Goal: Complete application form

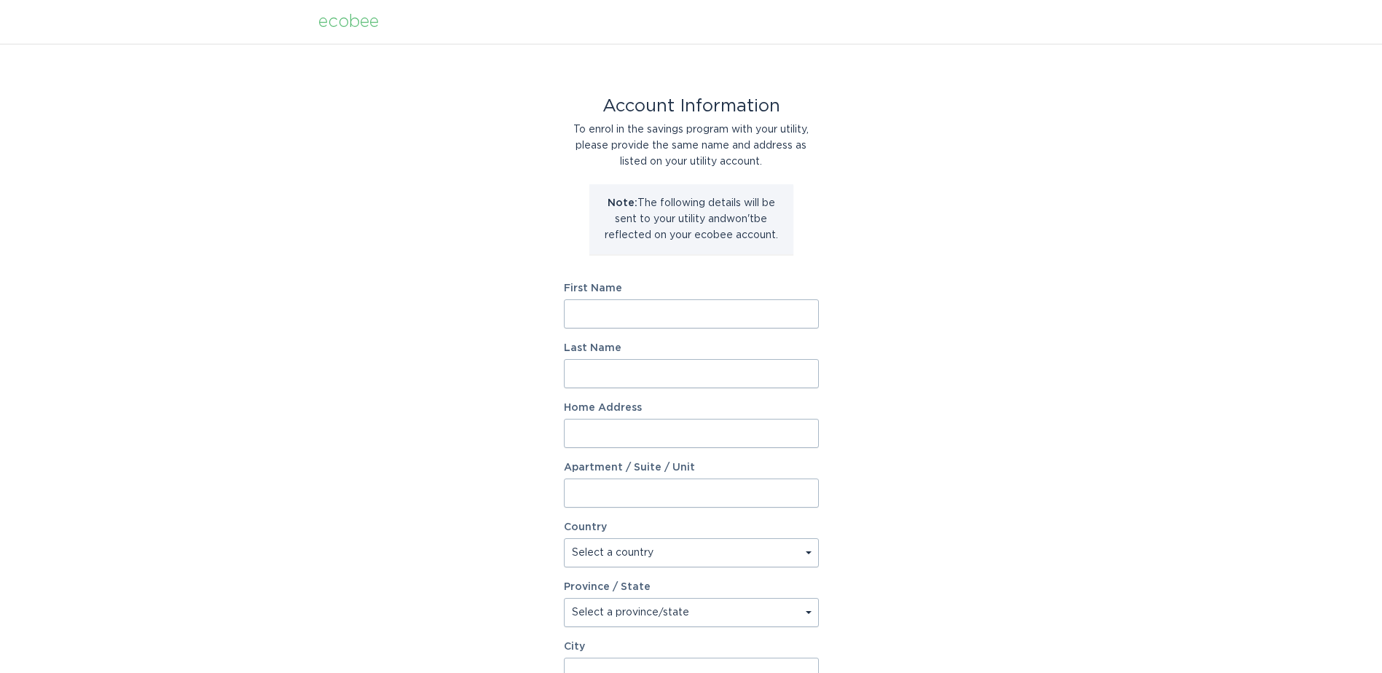
click at [647, 321] on input "First Name" at bounding box center [691, 313] width 255 height 29
type input "[PERSON_NAME]"
click at [625, 366] on input "Last Name" at bounding box center [691, 373] width 255 height 29
type input "[PERSON_NAME]"
type input "[STREET_ADDRESS][PERSON_NAME]"
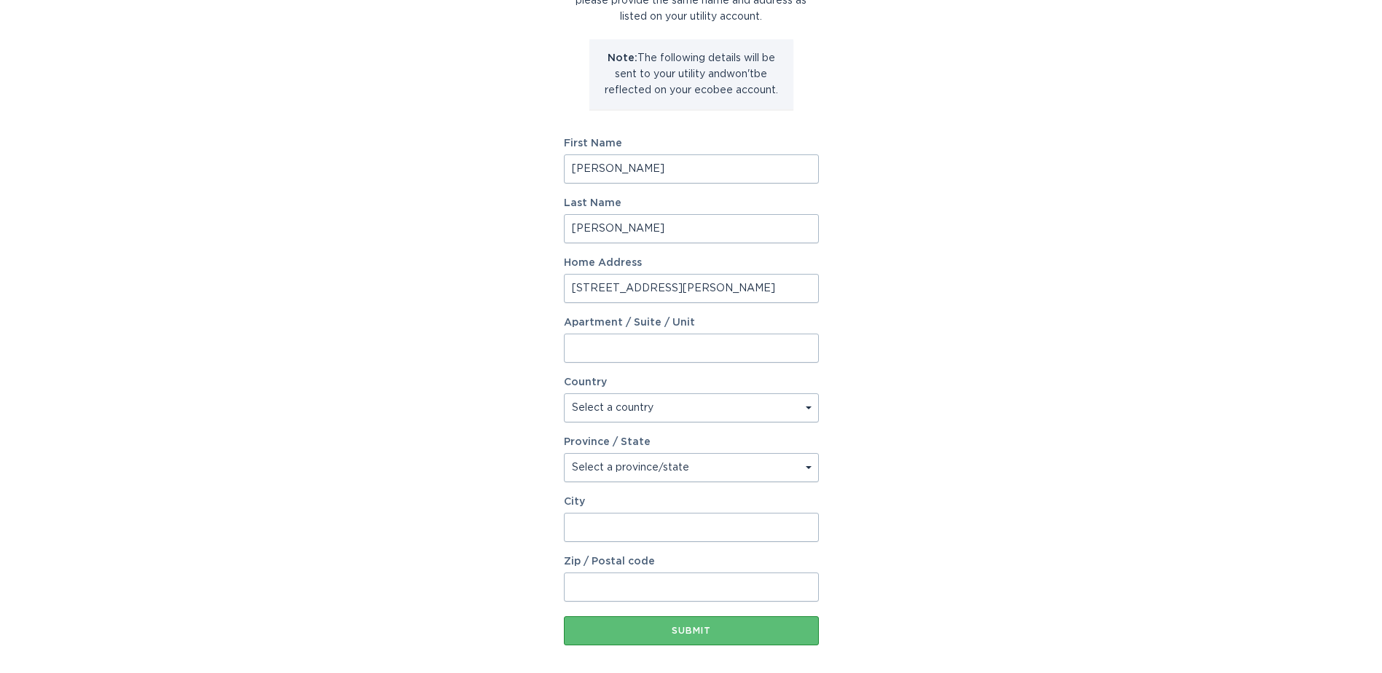
scroll to position [213, 0]
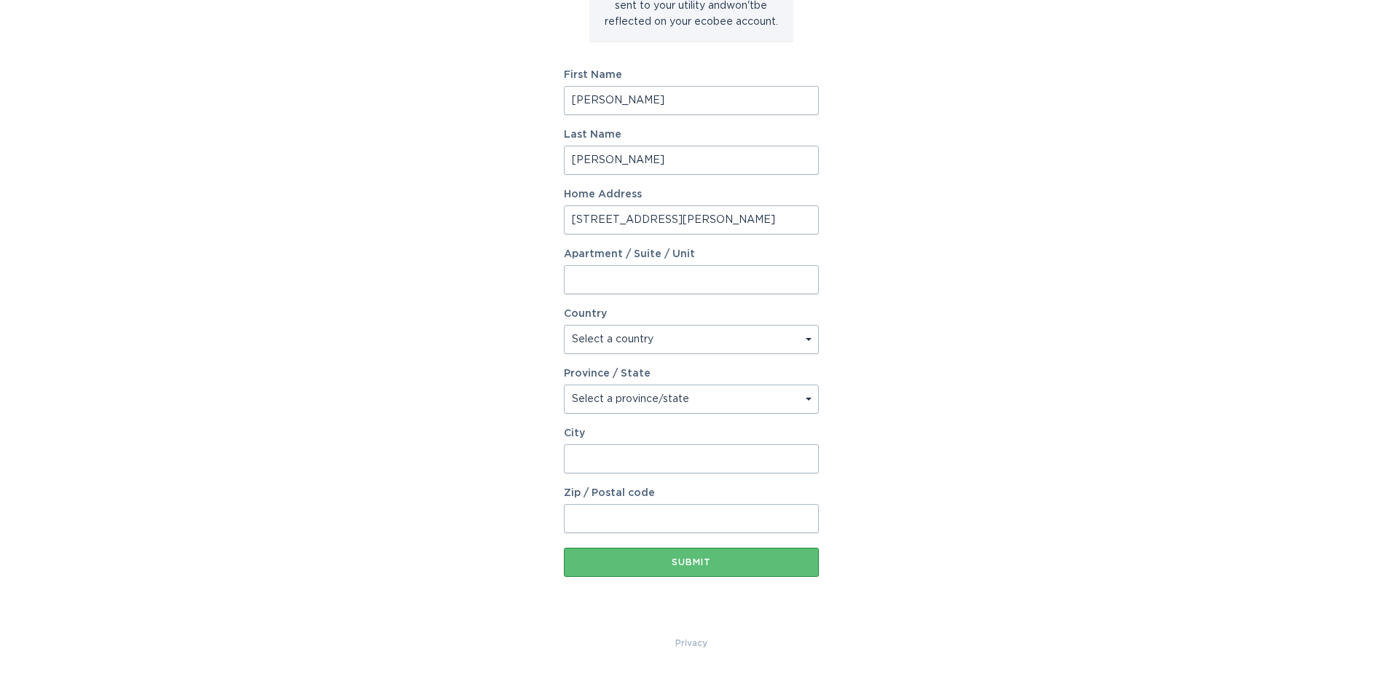
click at [593, 340] on select "Select a country [GEOGRAPHIC_DATA] [GEOGRAPHIC_DATA]" at bounding box center [691, 339] width 255 height 29
select select "US"
click at [564, 325] on select "Select a country [GEOGRAPHIC_DATA] [GEOGRAPHIC_DATA]" at bounding box center [691, 339] width 255 height 29
click at [596, 395] on select "Select a province/state [US_STATE] [US_STATE] [US_STATE] [US_STATE] [US_STATE] …" at bounding box center [691, 399] width 255 height 29
select select "MI"
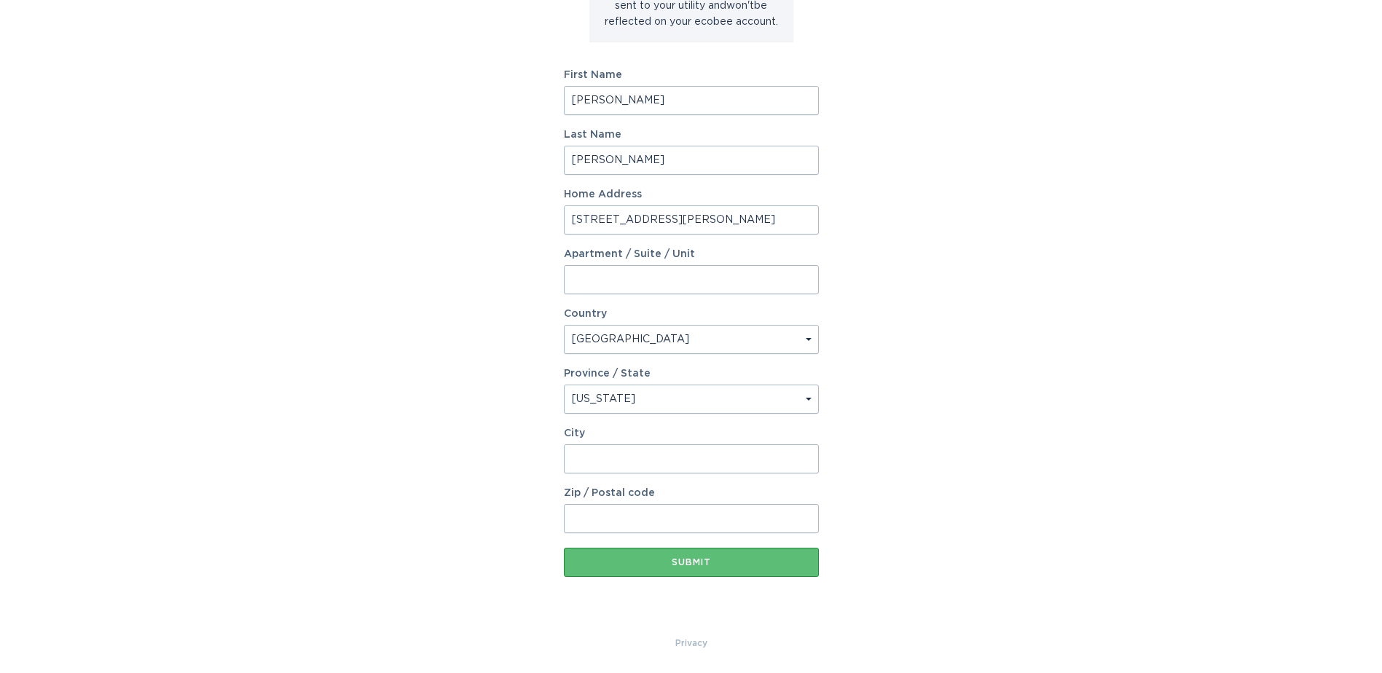
click at [564, 385] on select "Select a province/state [US_STATE] [US_STATE] [US_STATE] [US_STATE] [US_STATE] …" at bounding box center [691, 399] width 255 height 29
click at [663, 462] on input "City" at bounding box center [691, 458] width 255 height 29
type input "[PERSON_NAME]"
type input "48430"
click at [564, 548] on button "Submit" at bounding box center [691, 562] width 255 height 29
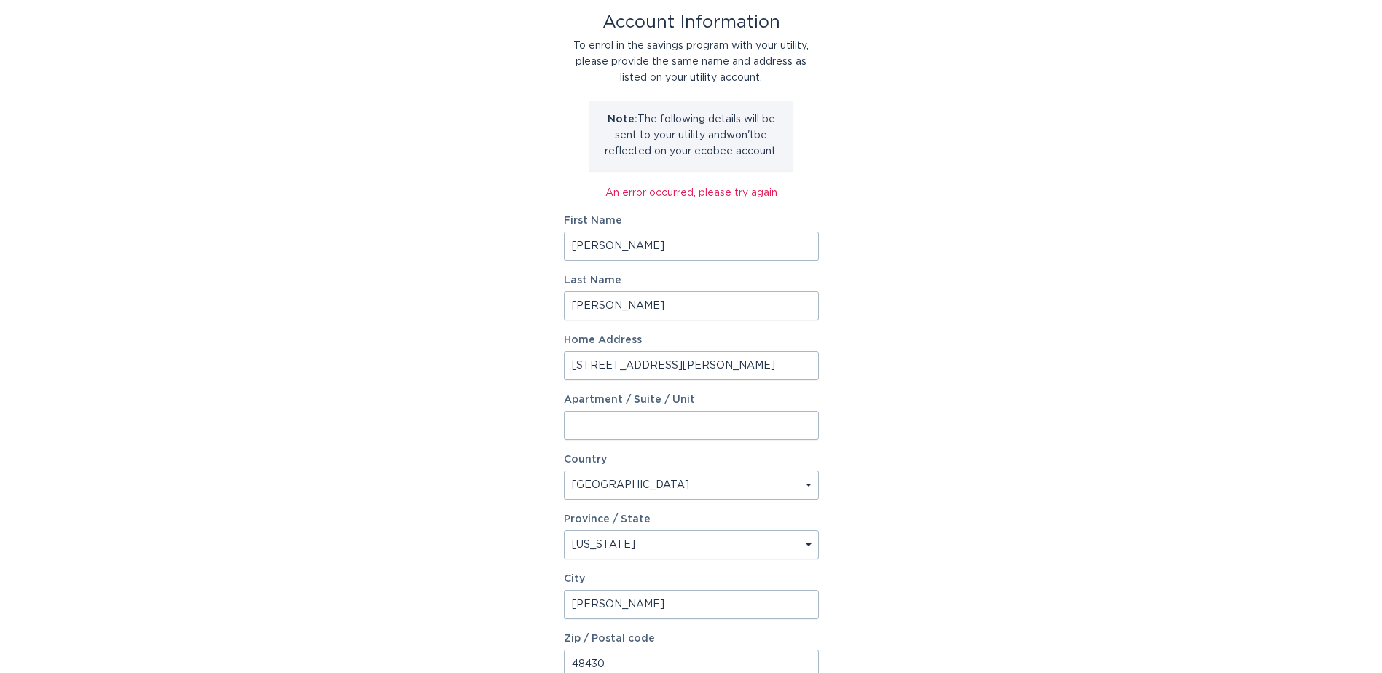
scroll to position [229, 0]
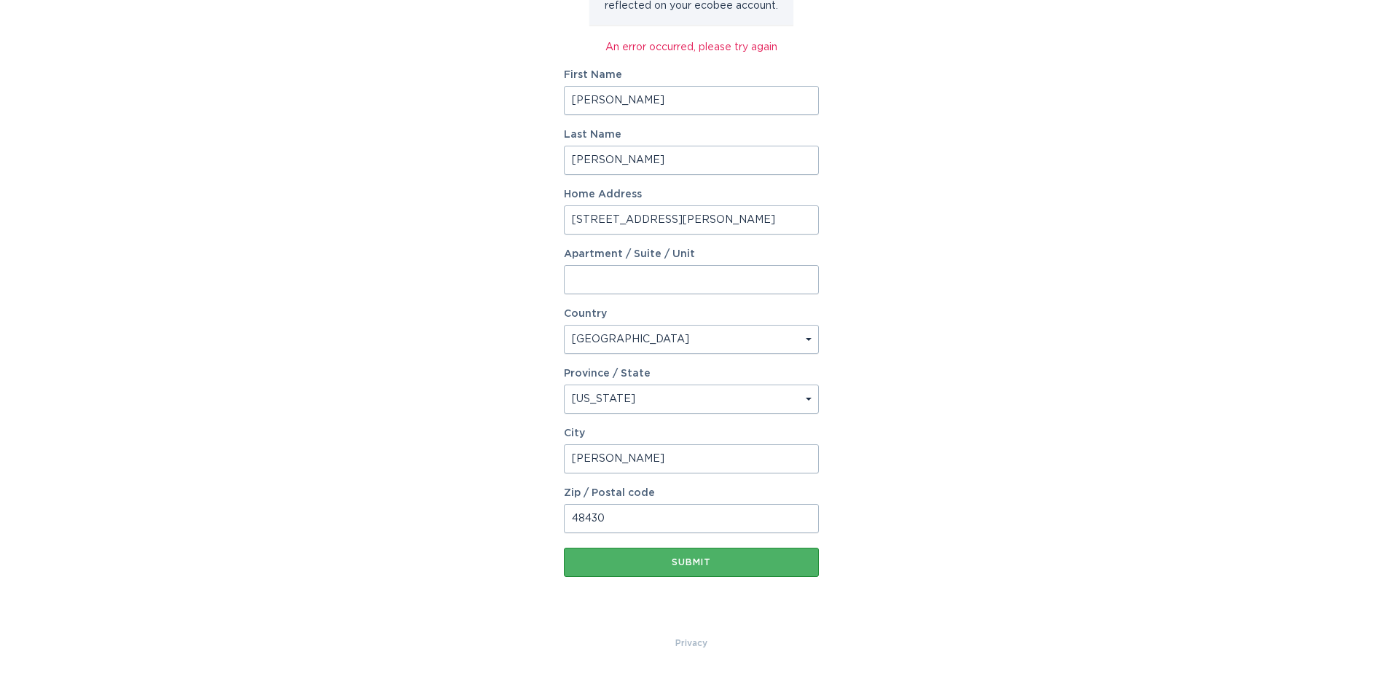
click at [670, 558] on div "Submit" at bounding box center [691, 562] width 240 height 9
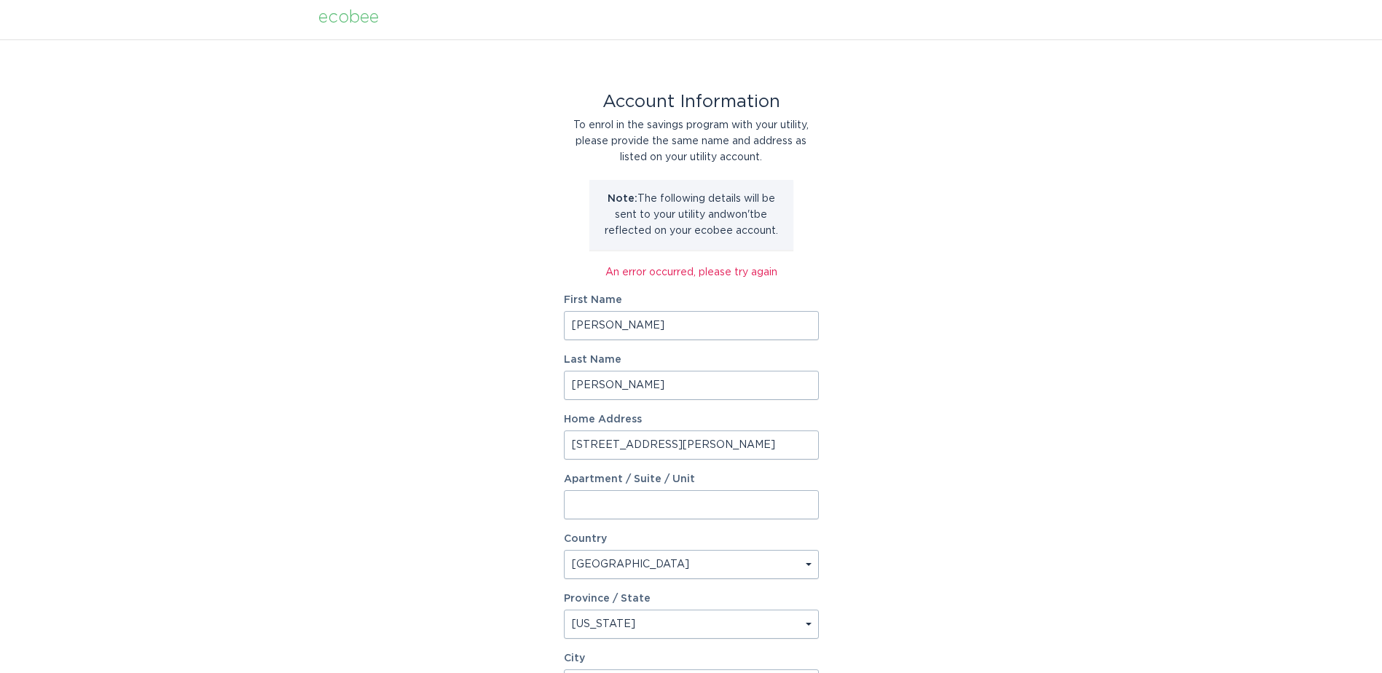
scroll to position [0, 0]
